Goal: Task Accomplishment & Management: Use online tool/utility

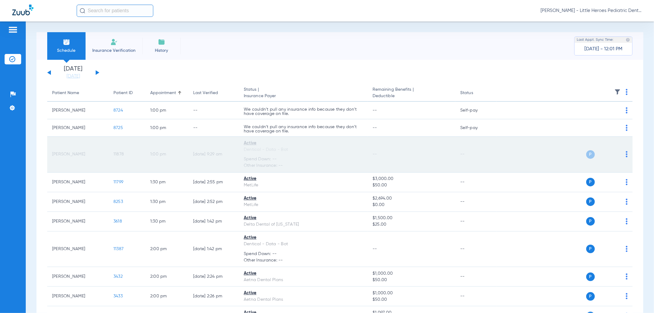
click at [626, 154] on img at bounding box center [627, 154] width 2 height 6
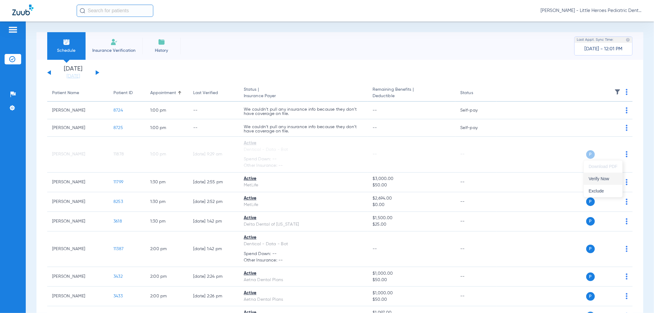
click at [606, 178] on span "Verify Now" at bounding box center [603, 179] width 29 height 4
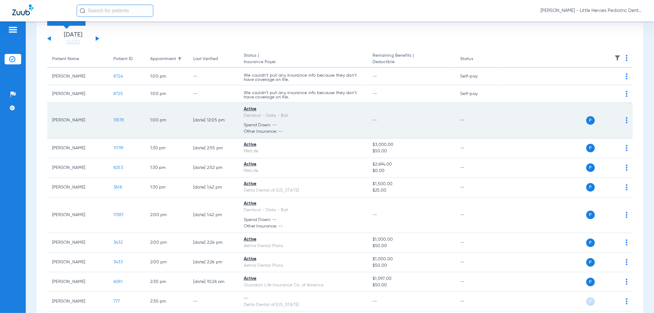
click at [115, 118] on span "11878" at bounding box center [118, 120] width 10 height 4
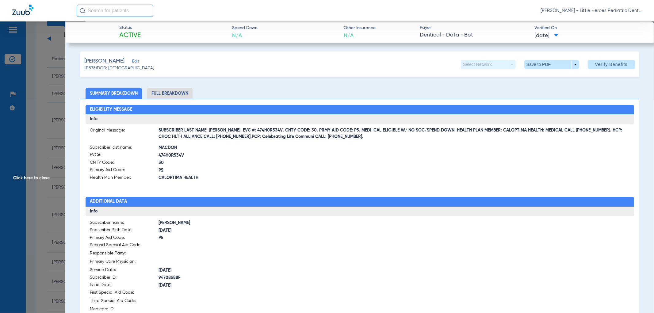
click at [23, 98] on span "Click here to close" at bounding box center [32, 177] width 65 height 313
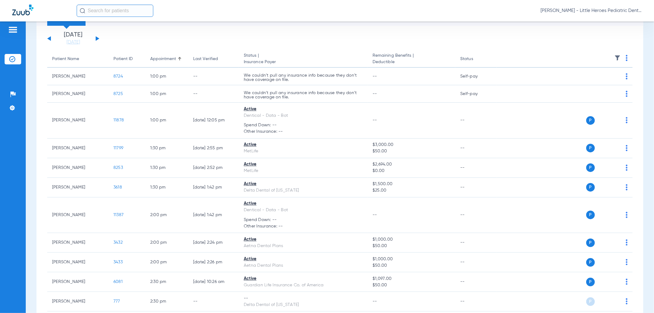
click at [96, 38] on button at bounding box center [98, 38] width 4 height 5
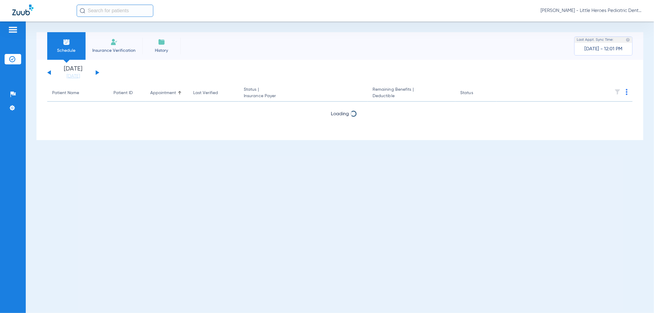
click at [96, 38] on li "Insurance Verification" at bounding box center [114, 46] width 57 height 28
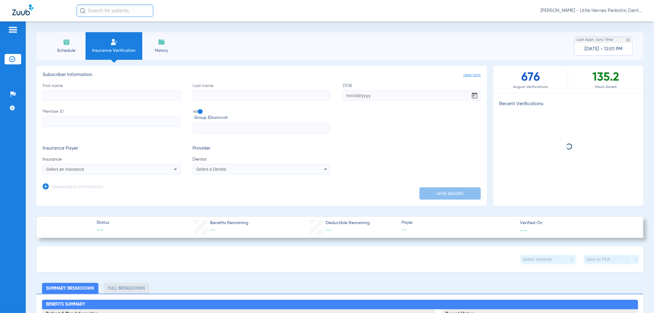
click at [81, 50] on span "Schedule" at bounding box center [66, 51] width 29 height 6
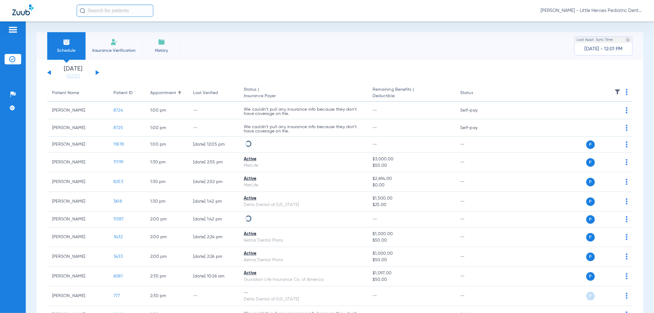
click at [96, 72] on button at bounding box center [98, 72] width 4 height 5
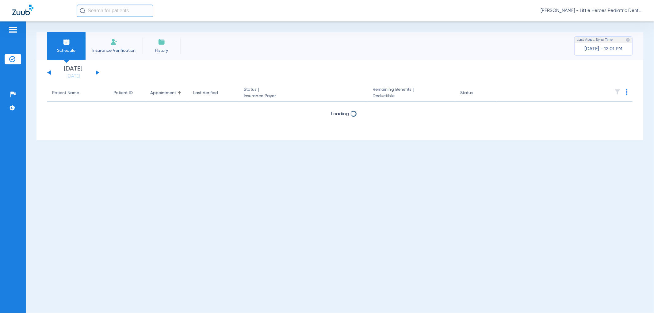
click at [96, 72] on button at bounding box center [98, 72] width 4 height 5
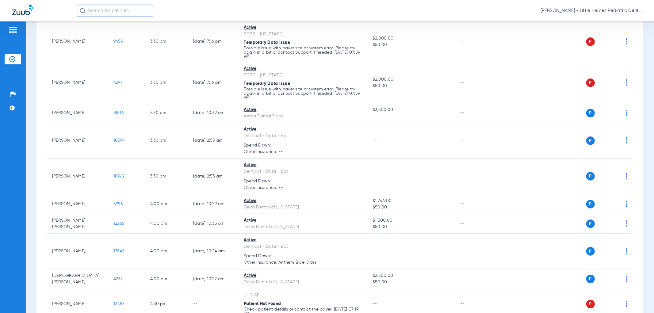
scroll to position [652, 0]
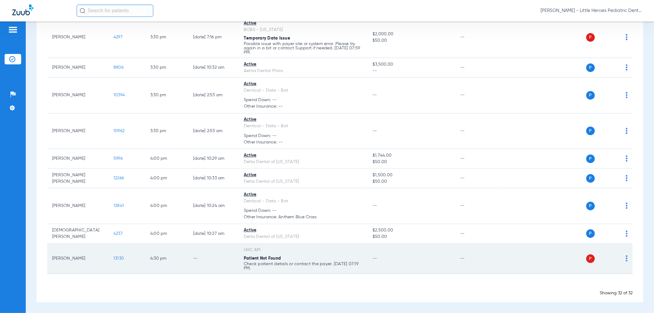
click at [626, 258] on img at bounding box center [627, 258] width 2 height 6
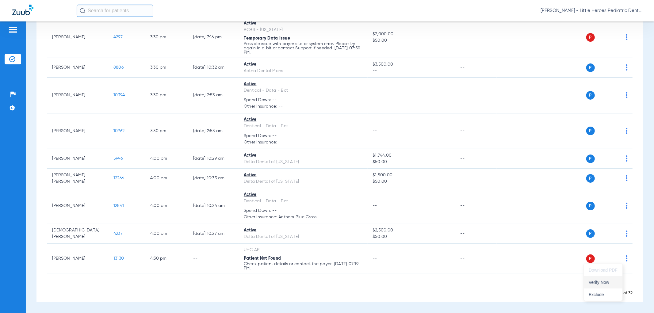
click at [598, 284] on span "Verify Now" at bounding box center [603, 282] width 29 height 4
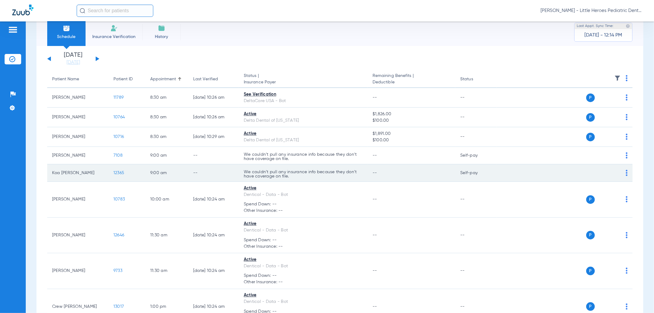
scroll to position [0, 0]
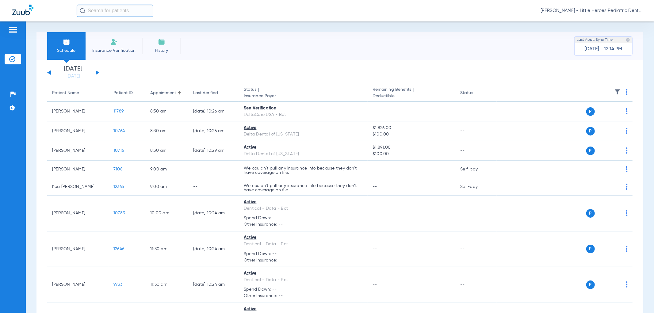
click at [47, 72] on div "[DATE] [DATE] [DATE] [DATE] [DATE] [DATE] [DATE] [DATE] [DATE] [DATE] [DATE] [D…" at bounding box center [73, 72] width 52 height 13
click at [48, 72] on button at bounding box center [49, 72] width 4 height 5
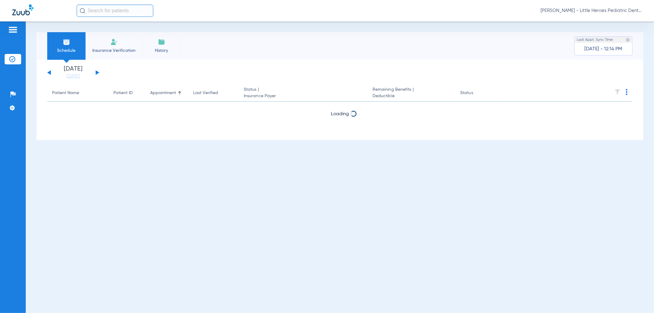
click at [48, 72] on button at bounding box center [49, 72] width 4 height 5
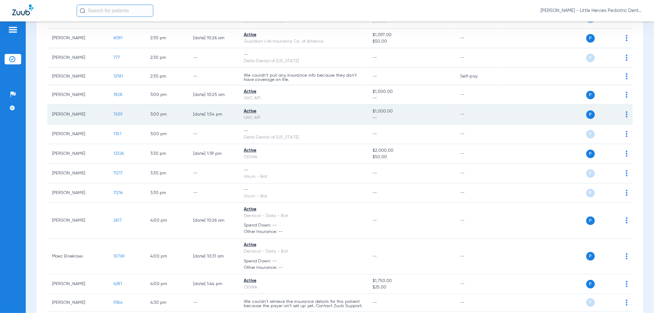
scroll to position [272, 0]
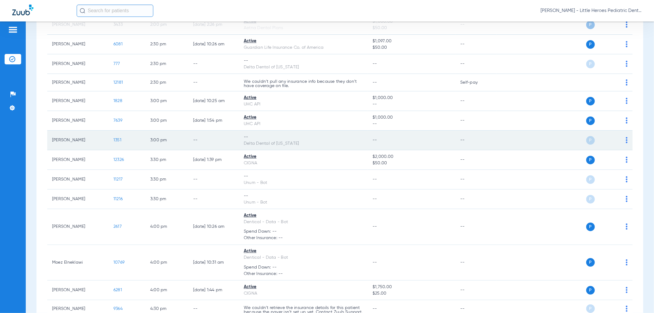
click at [626, 140] on img at bounding box center [627, 140] width 2 height 6
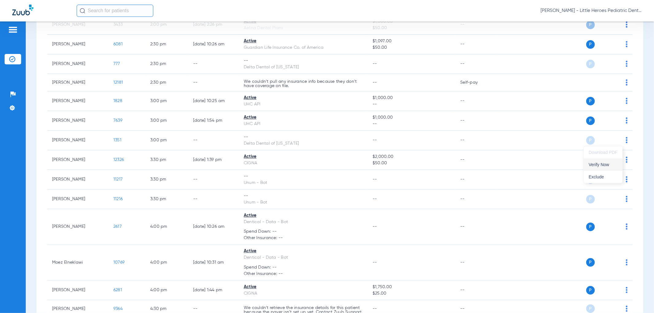
click at [608, 161] on button "Verify Now" at bounding box center [603, 165] width 39 height 12
